Goal: Information Seeking & Learning: Learn about a topic

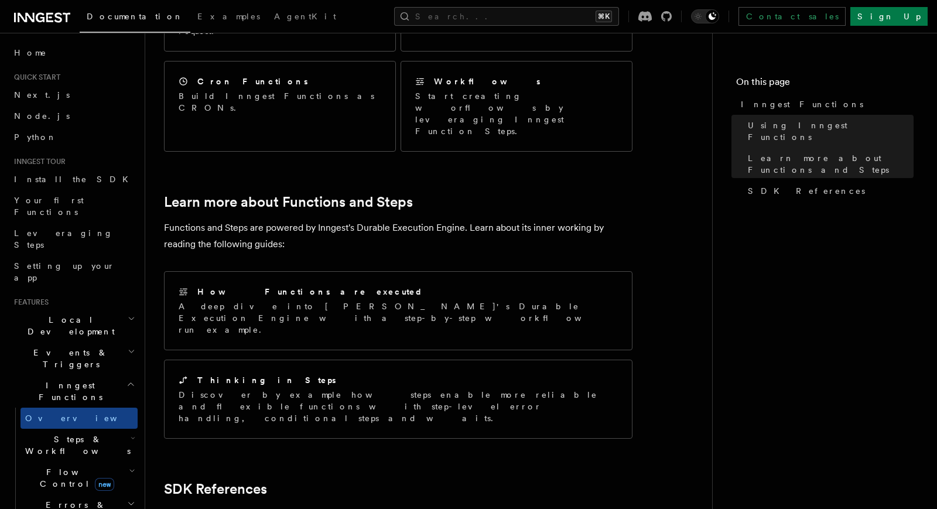
scroll to position [720, 0]
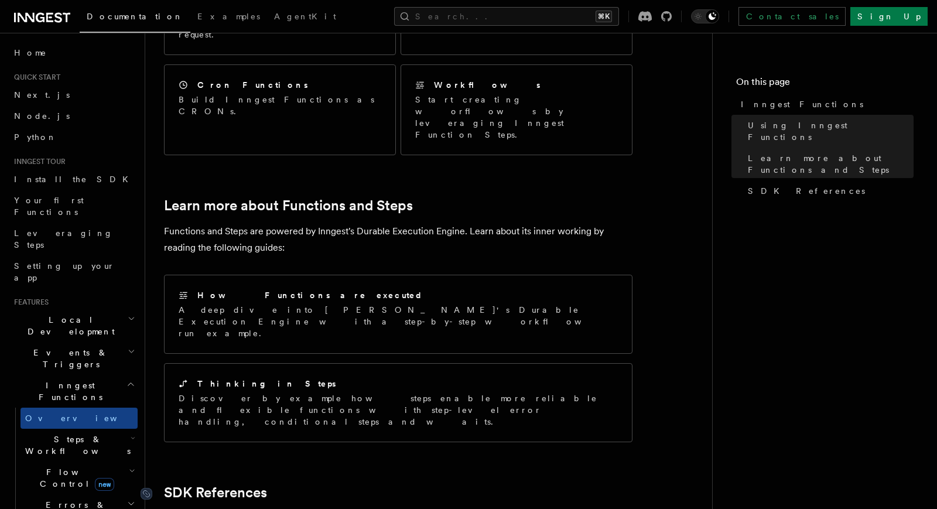
click at [266, 484] on link "SDK References" at bounding box center [215, 492] width 103 height 16
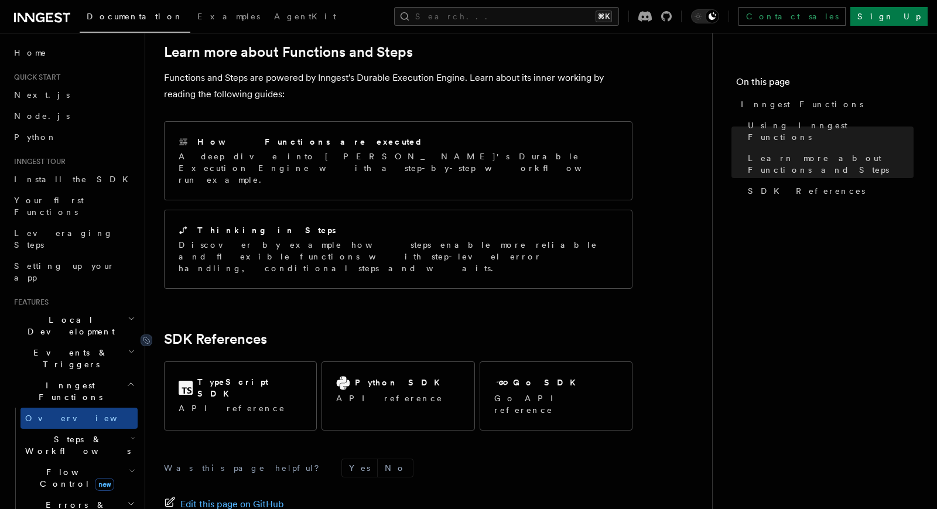
scroll to position [884, 0]
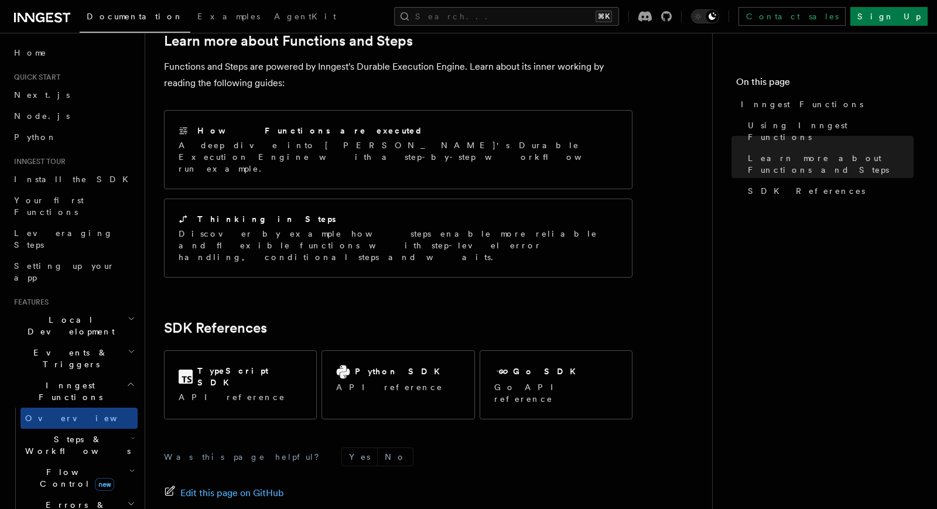
drag, startPoint x: 266, startPoint y: 369, endPoint x: 305, endPoint y: 374, distance: 39.0
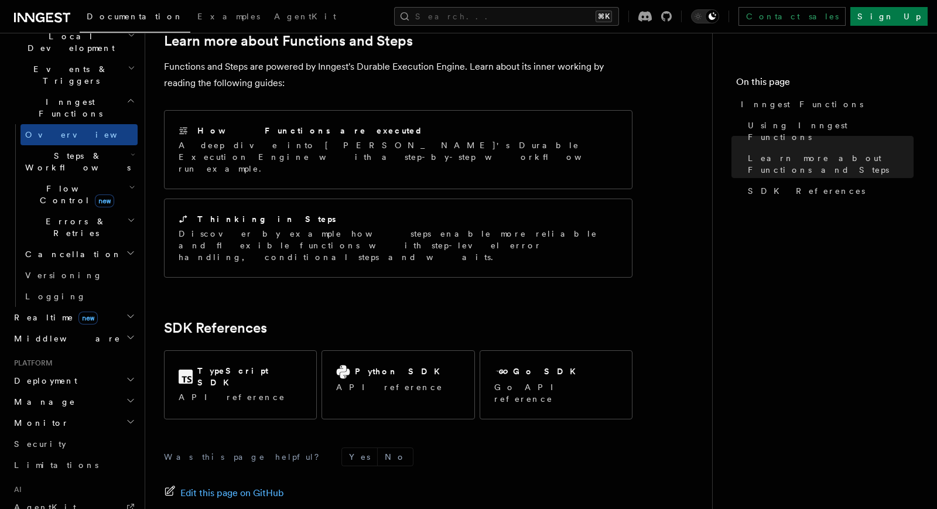
scroll to position [287, 0]
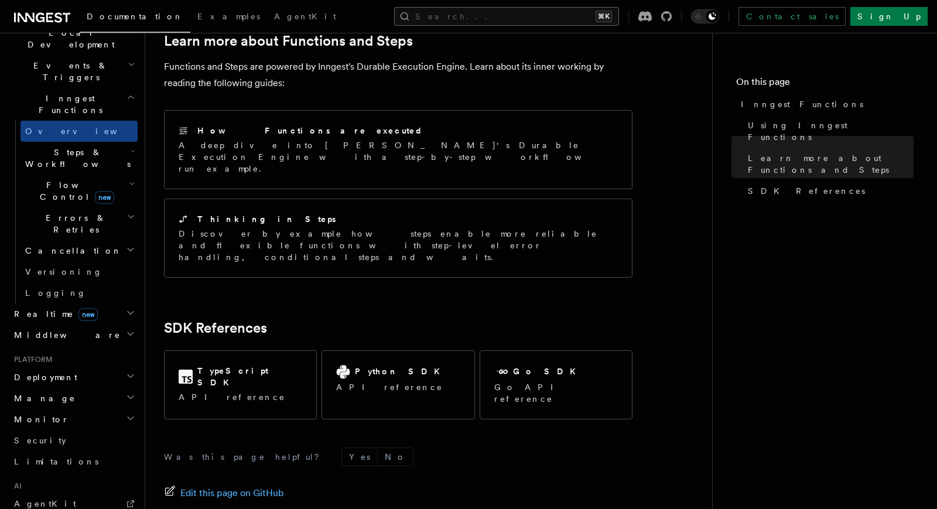
click at [619, 23] on button "Search... ⌘K" at bounding box center [506, 16] width 225 height 19
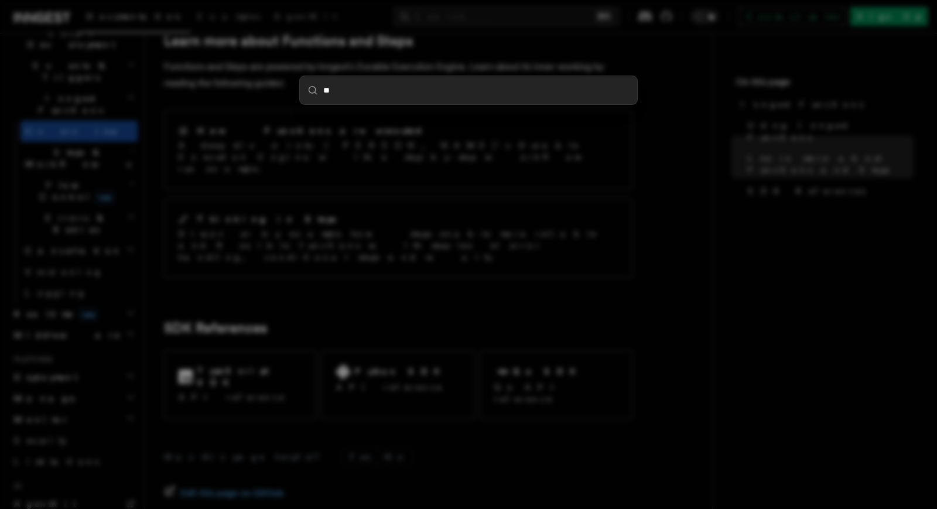
type input "**"
click at [338, 202] on div "**" at bounding box center [468, 254] width 937 height 509
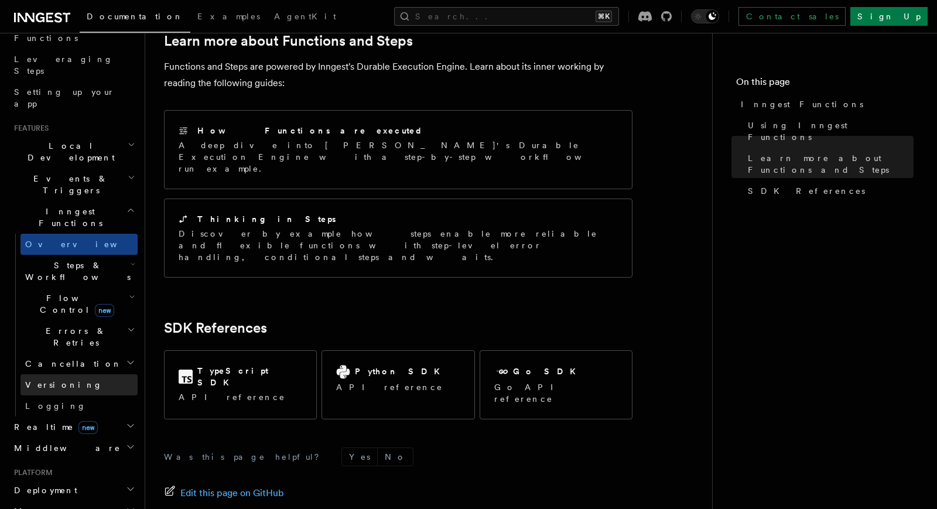
scroll to position [157, 0]
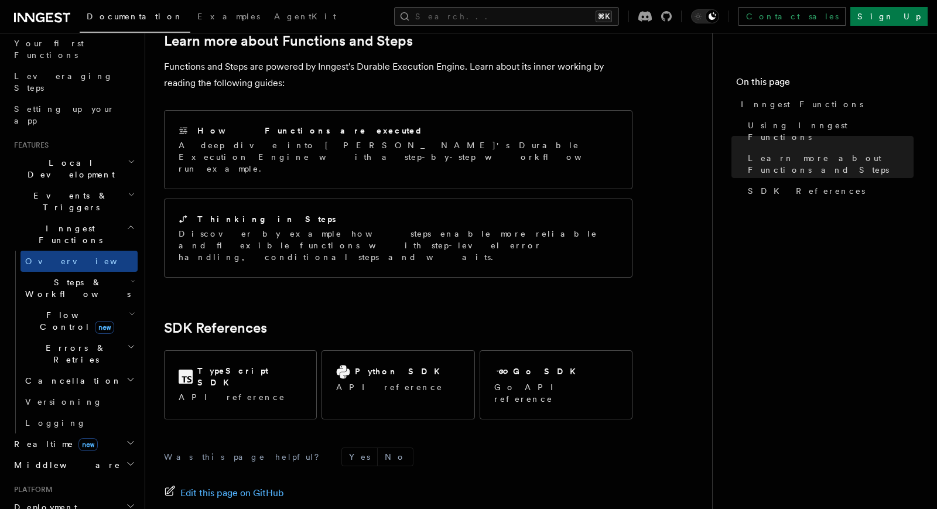
click at [106, 185] on h2 "Events & Triggers" at bounding box center [73, 201] width 128 height 33
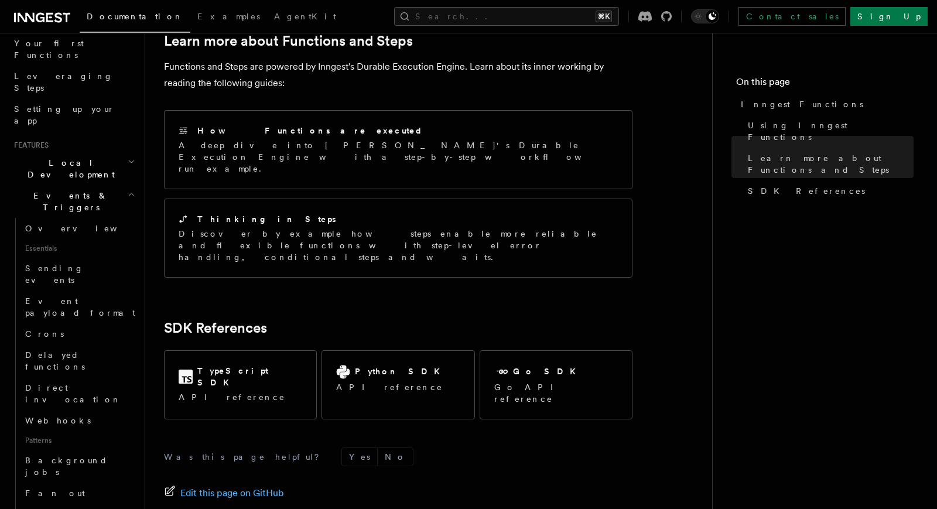
click at [105, 185] on h2 "Events & Triggers" at bounding box center [73, 201] width 128 height 33
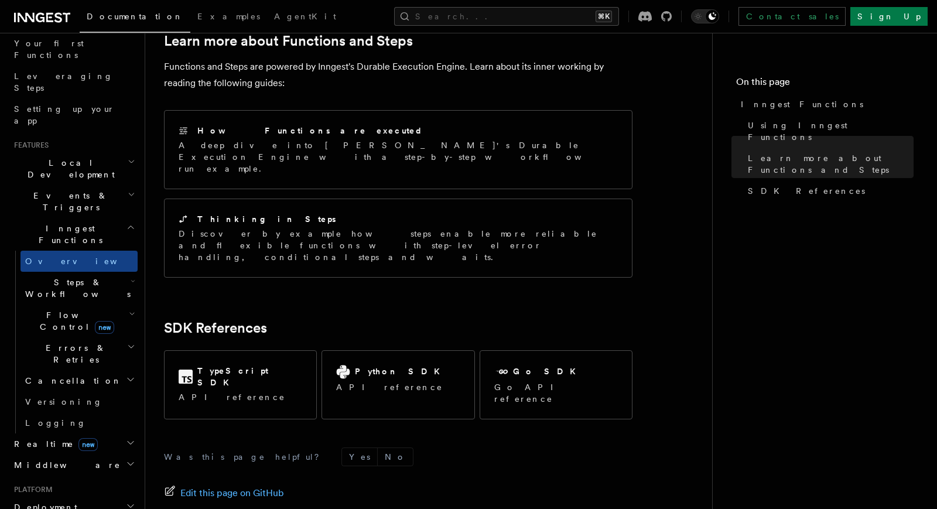
click at [57, 276] on span "Steps & Workflows" at bounding box center [75, 287] width 110 height 23
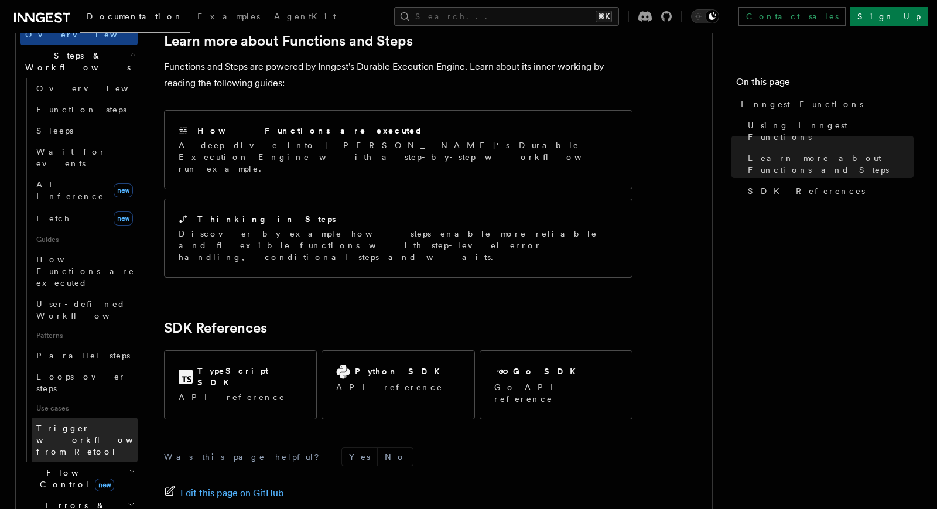
scroll to position [386, 0]
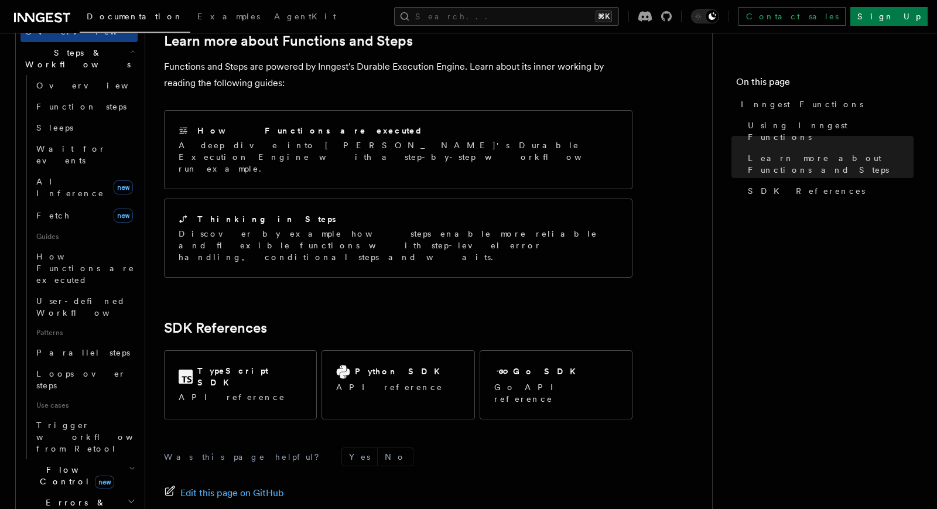
click at [66, 464] on span "Flow Control new" at bounding box center [74, 475] width 108 height 23
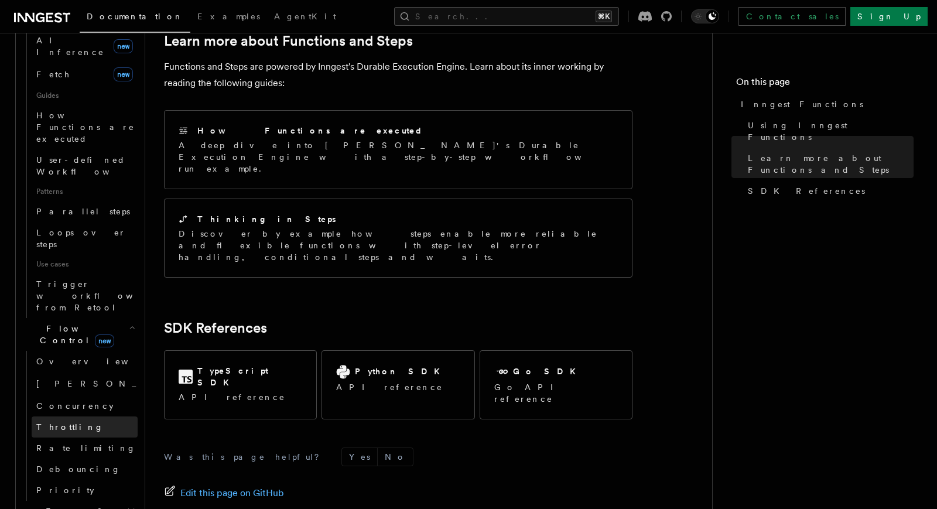
scroll to position [539, 0]
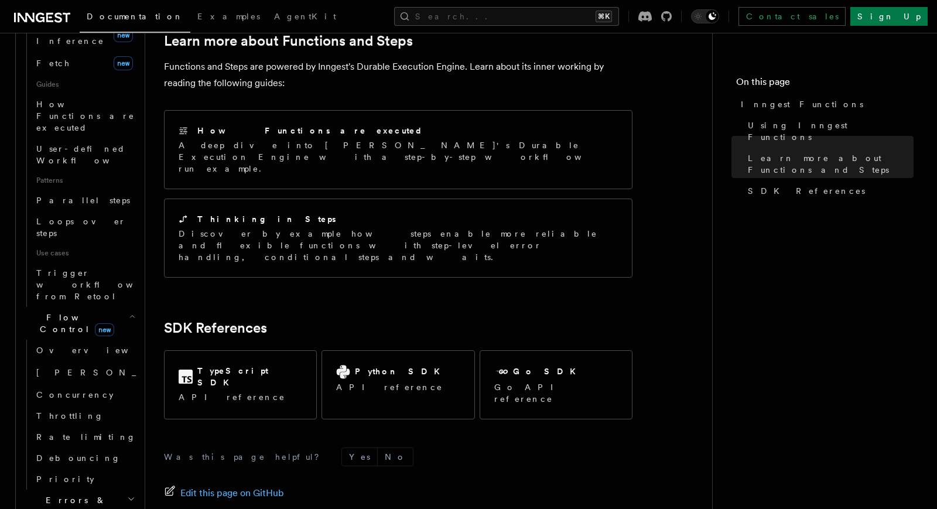
click at [70, 494] on span "Errors & Retries" at bounding box center [73, 505] width 107 height 23
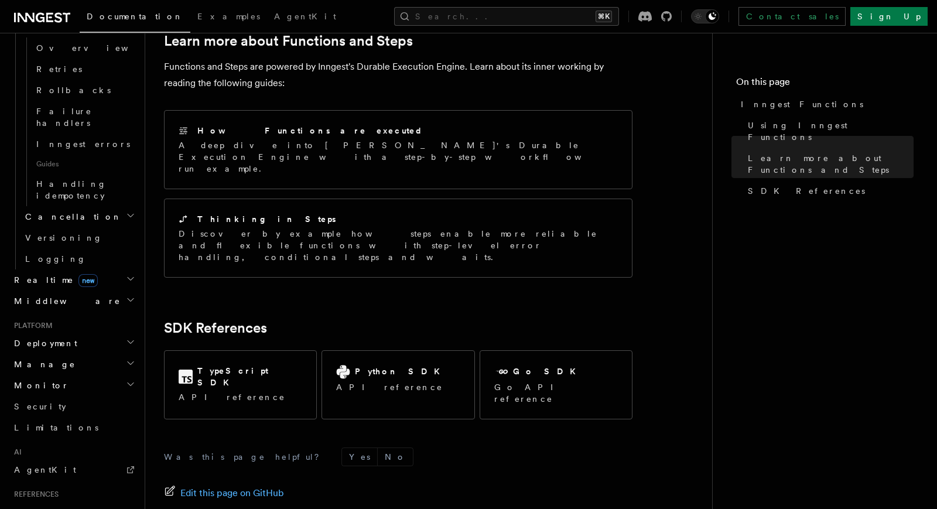
scroll to position [1038, 0]
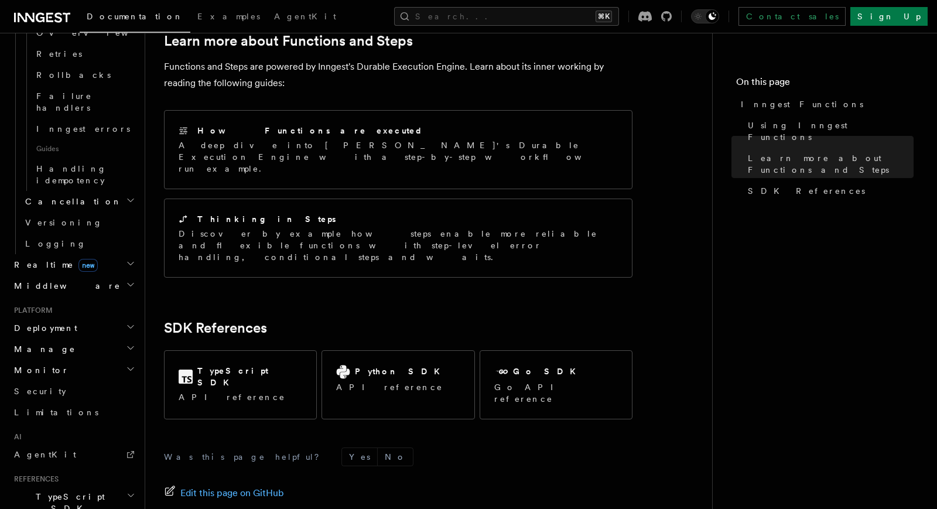
click at [52, 491] on span "TypeScript SDK" at bounding box center [67, 502] width 117 height 23
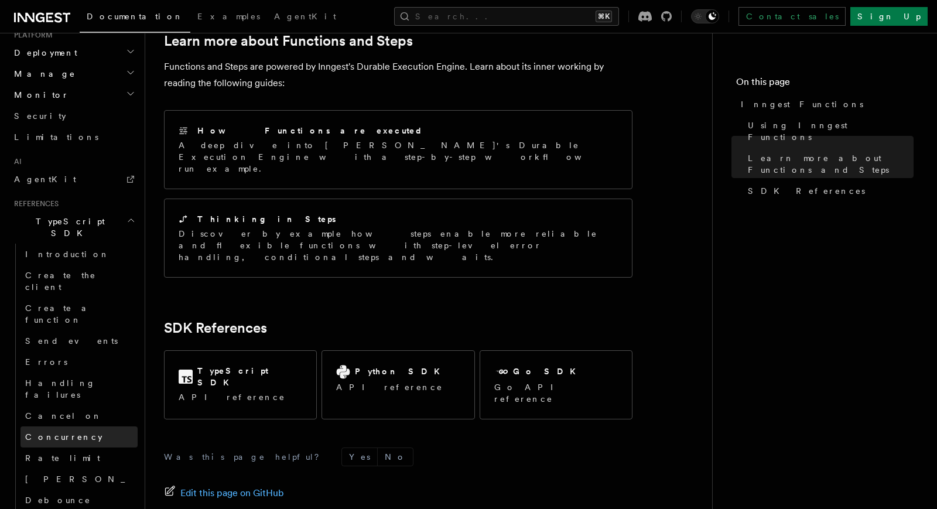
scroll to position [1314, 0]
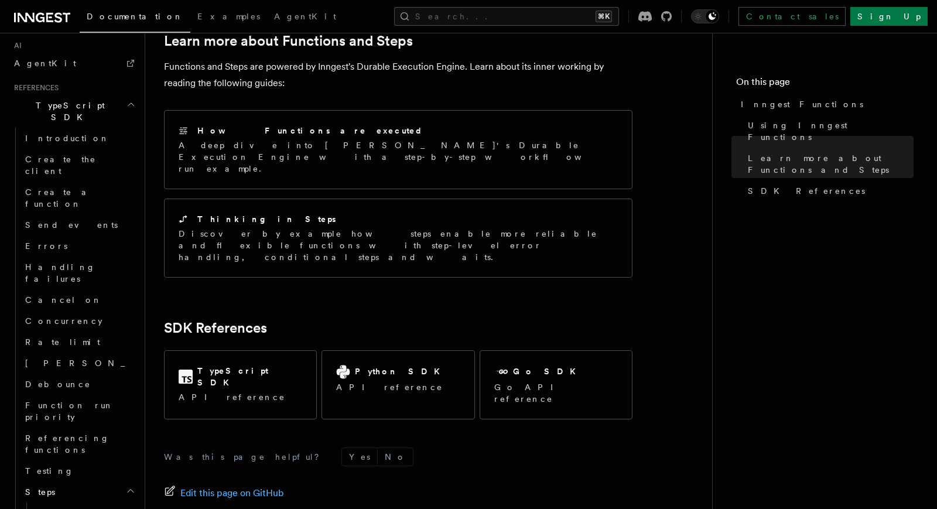
scroll to position [1459, 0]
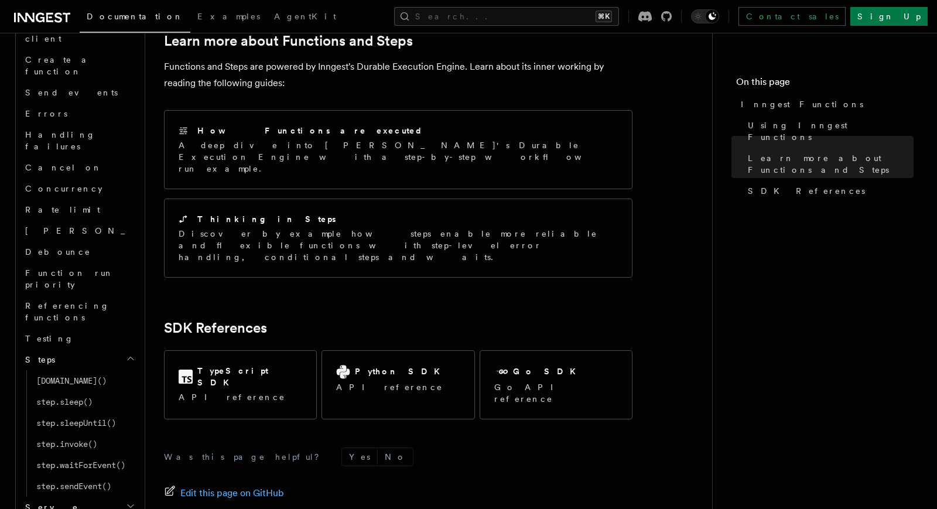
scroll to position [1571, 0]
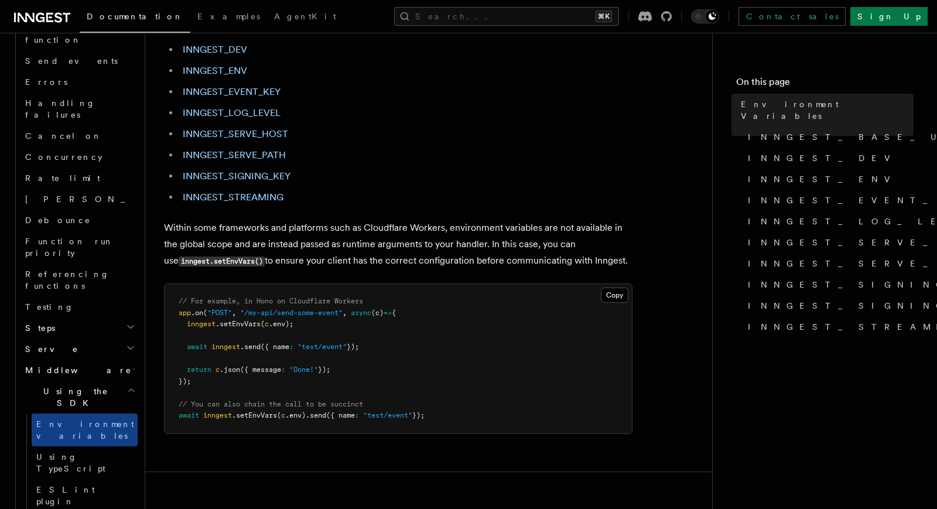
scroll to position [891, 0]
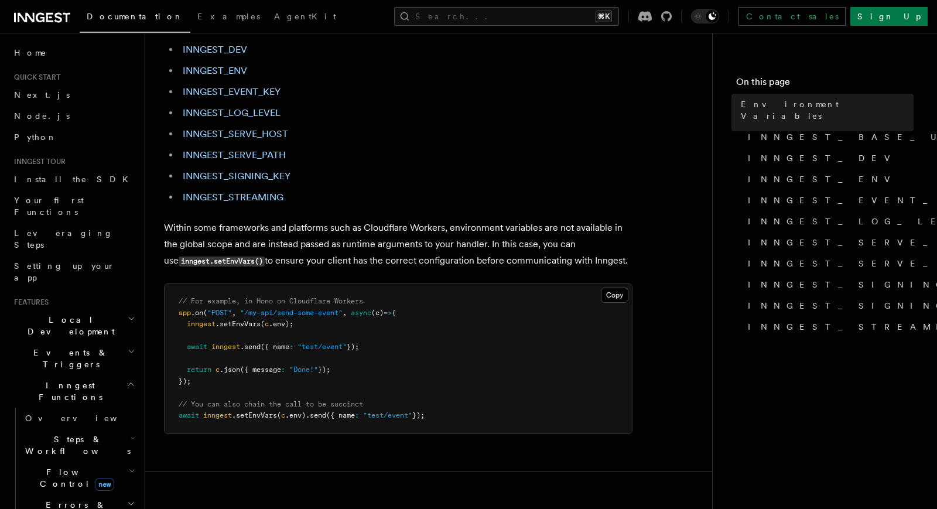
scroll to position [0, 0]
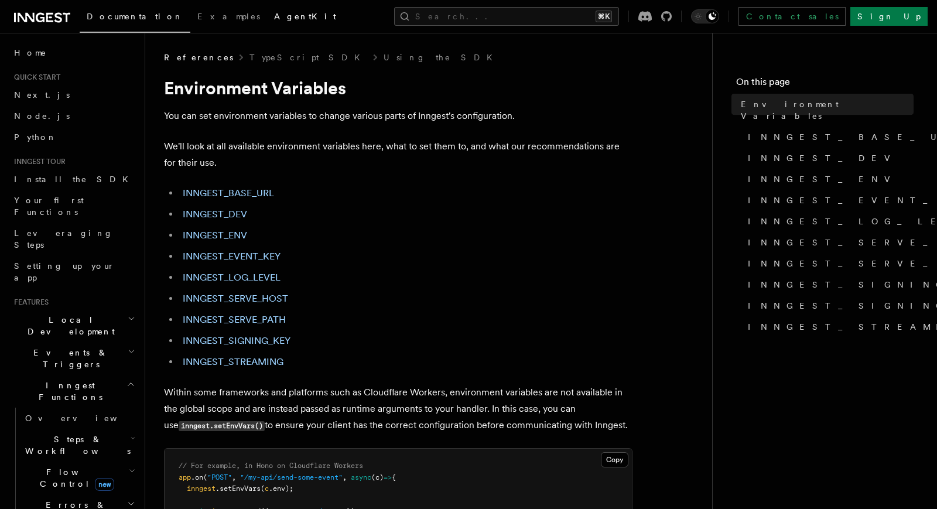
click at [274, 18] on span "AgentKit" at bounding box center [305, 16] width 62 height 9
